Goal: Task Accomplishment & Management: Use online tool/utility

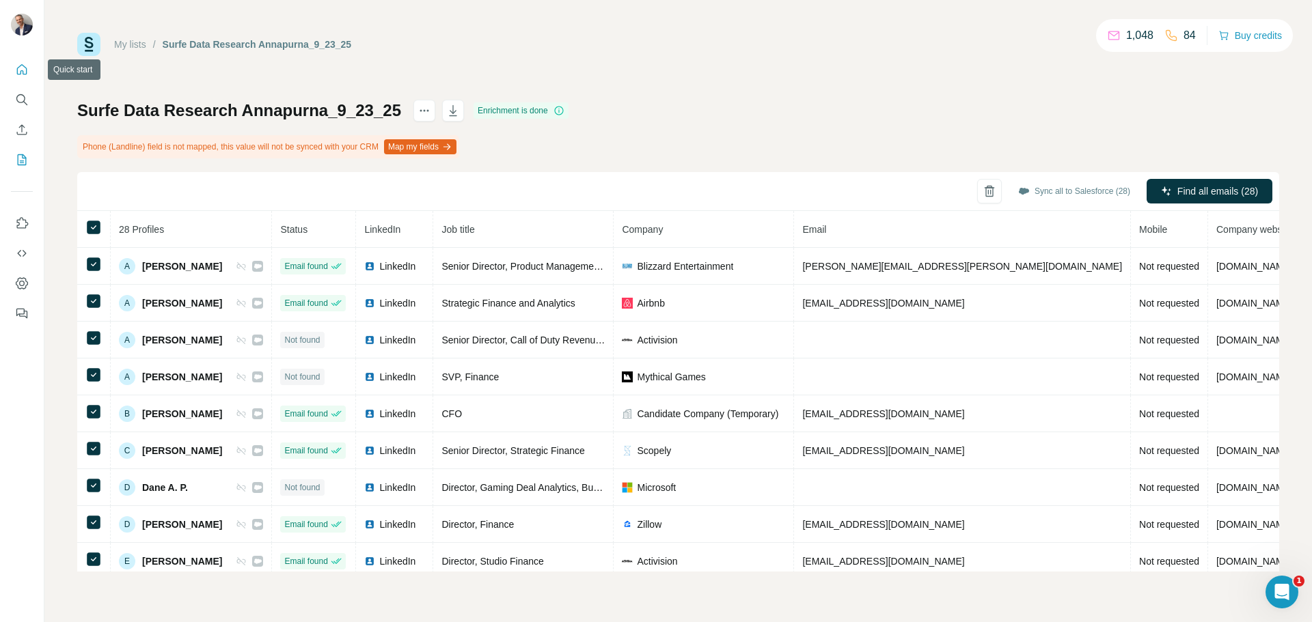
click at [23, 68] on icon "Quick start" at bounding box center [22, 70] width 14 height 14
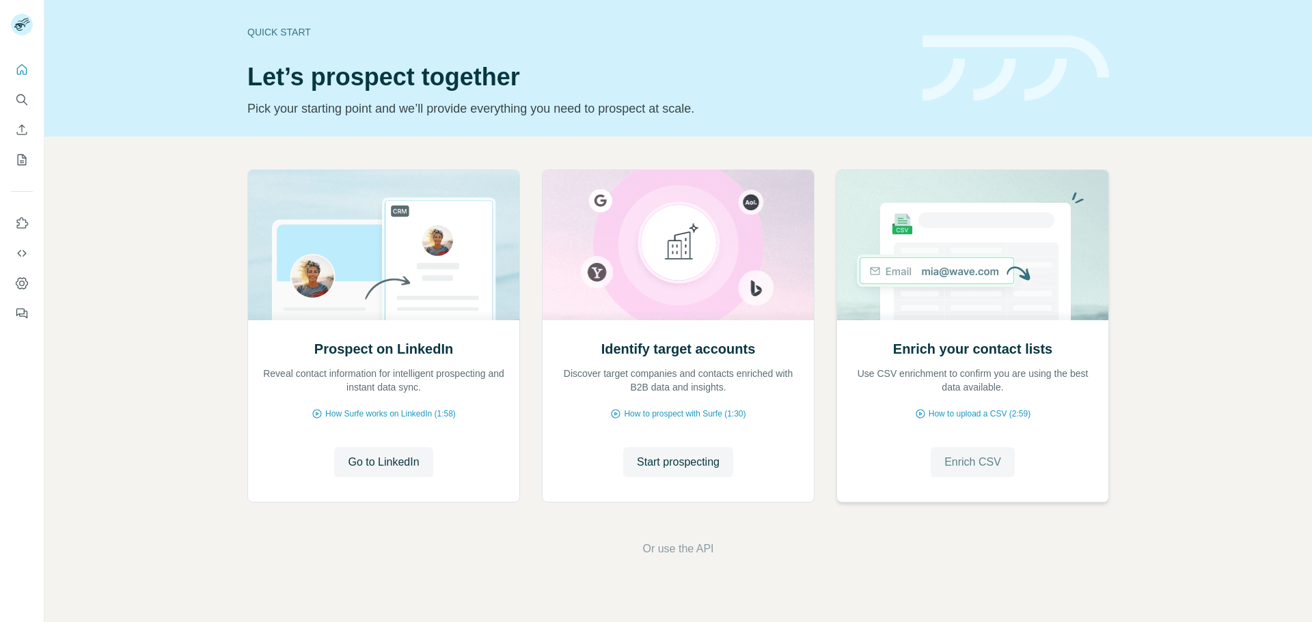
click at [968, 458] on span "Enrich CSV" at bounding box center [972, 462] width 57 height 16
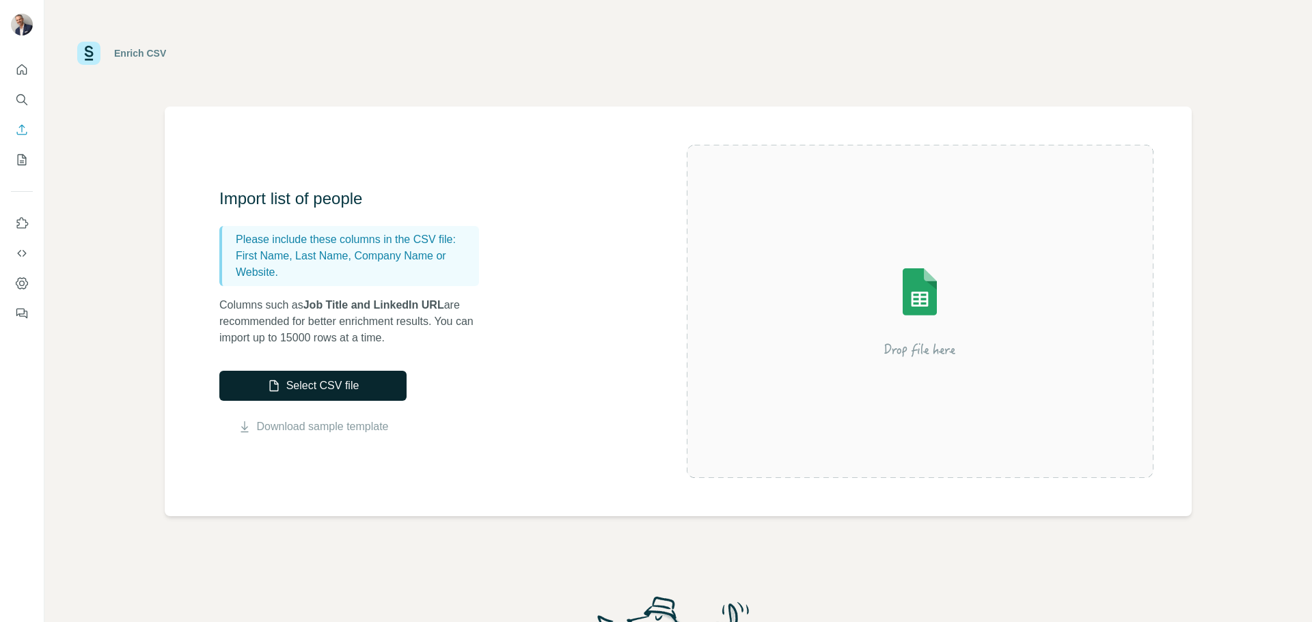
click at [342, 390] on button "Select CSV file" at bounding box center [312, 386] width 187 height 30
